Goal: Transaction & Acquisition: Purchase product/service

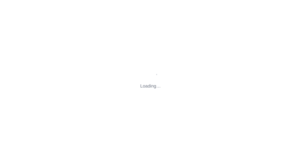
type input "[STREET_ADDRESS][PERSON_NAME][US_STATE]"
type input "[PERSON_NAME][EMAIL_ADDRESS][DOMAIN_NAME]"
type input "[EMAIL_ADDRESS][DOMAIN_NAME]"
type input "[PERSON_NAME][EMAIL_ADDRESS][DOMAIN_NAME]"
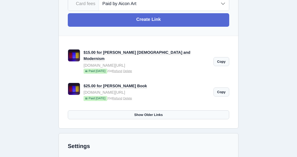
scroll to position [169, 0]
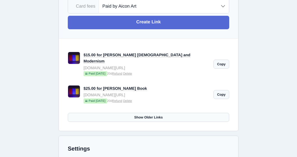
click at [139, 113] on link "Show Older Links" at bounding box center [148, 117] width 161 height 9
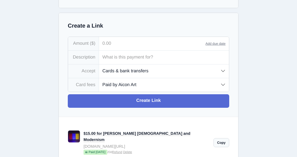
scroll to position [84, 0]
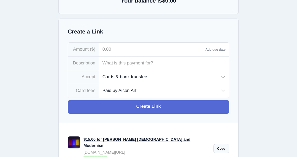
click at [118, 51] on input "tel" at bounding box center [152, 49] width 107 height 13
type input "75.00"
click at [129, 63] on input "text" at bounding box center [164, 63] width 130 height 13
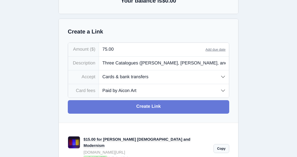
type input "Three Catalogues ([PERSON_NAME], [PERSON_NAME], and [PERSON_NAME])"
click at [166, 108] on link "Create Link" at bounding box center [148, 106] width 161 height 13
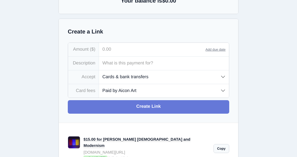
type input "[PERSON_NAME][EMAIL_ADDRESS][DOMAIN_NAME]"
type input "[EMAIL_ADDRESS][DOMAIN_NAME]"
type input "[PERSON_NAME][EMAIL_ADDRESS][DOMAIN_NAME]"
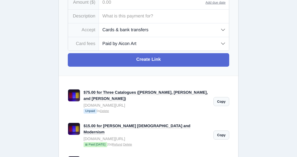
scroll to position [141, 0]
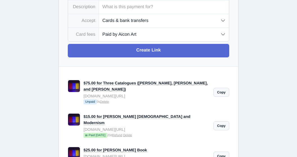
click at [107, 83] on link "$75.00 for Three Catalogues ([PERSON_NAME], [PERSON_NAME], and [PERSON_NAME])" at bounding box center [145, 86] width 124 height 11
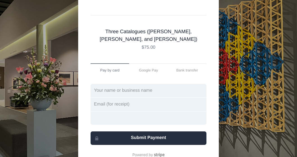
scroll to position [56, 0]
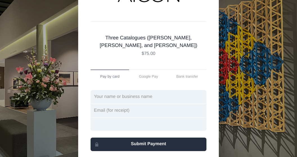
click at [104, 97] on input "text" at bounding box center [149, 96] width 116 height 13
type input "Shruti Ghatak"
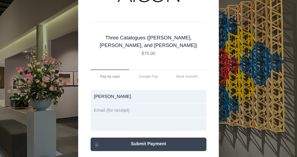
click at [125, 141] on button "Submit Payment" at bounding box center [149, 143] width 116 height 13
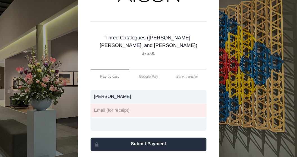
click at [124, 120] on div at bounding box center [149, 123] width 116 height 13
click at [124, 110] on input "email" at bounding box center [149, 110] width 116 height 13
type input "[EMAIL_ADDRESS][DOMAIN_NAME]"
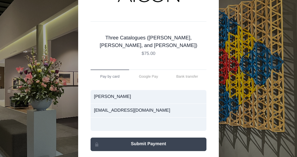
click at [138, 149] on button "Submit Payment" at bounding box center [149, 143] width 116 height 13
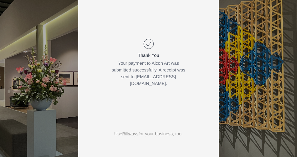
scroll to position [0, 0]
